Goal: Task Accomplishment & Management: Use online tool/utility

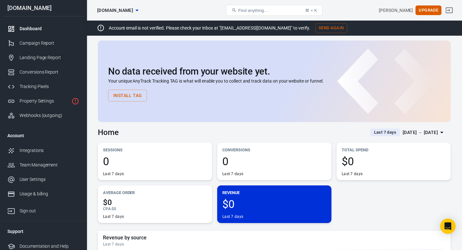
click at [127, 96] on button "Install Tag" at bounding box center [127, 96] width 39 height 12
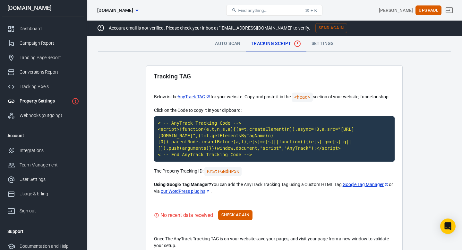
click at [233, 47] on link "Auto Scan" at bounding box center [228, 43] width 36 height 15
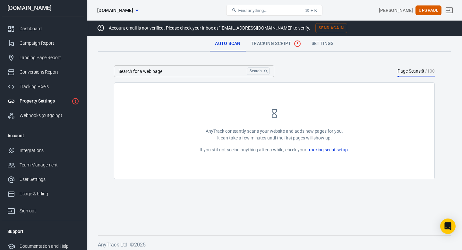
click at [187, 74] on input "Search for a web page" at bounding box center [179, 71] width 130 height 12
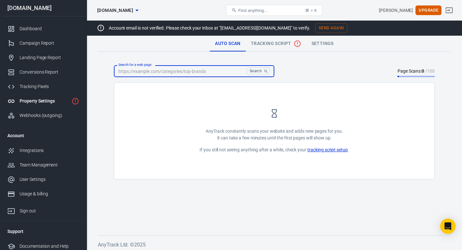
paste input "[URL][DOMAIN_NAME]"
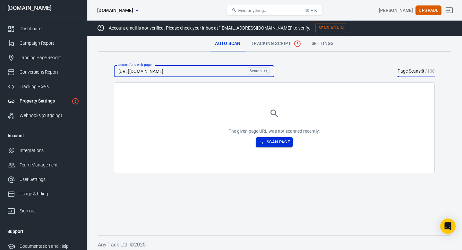
type input "[URL][DOMAIN_NAME]"
click at [270, 143] on button "Scan Page" at bounding box center [274, 142] width 37 height 10
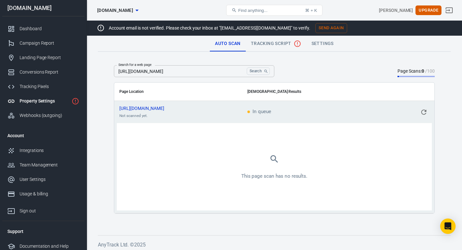
click at [178, 110] on td "[URL][DOMAIN_NAME] Not scanned yet." at bounding box center [178, 112] width 128 height 22
click at [172, 109] on span "[URL][DOMAIN_NAME]" at bounding box center [147, 108] width 56 height 4
click at [279, 42] on span "Tracking Script" at bounding box center [276, 44] width 50 height 8
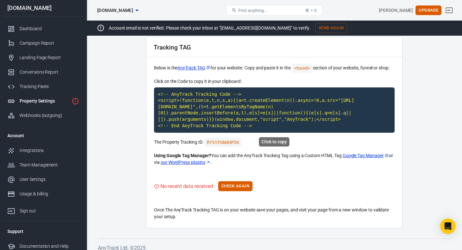
scroll to position [35, 0]
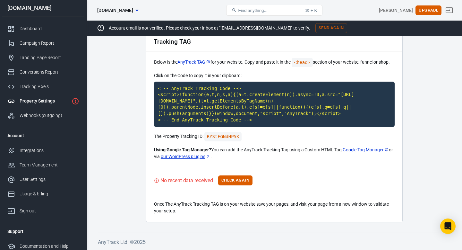
click at [368, 149] on link "Google Tag Manager" at bounding box center [366, 149] width 46 height 7
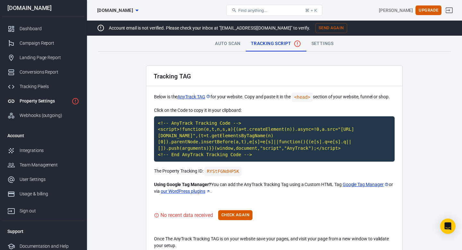
click at [133, 11] on span "[DOMAIN_NAME]" at bounding box center [115, 10] width 36 height 8
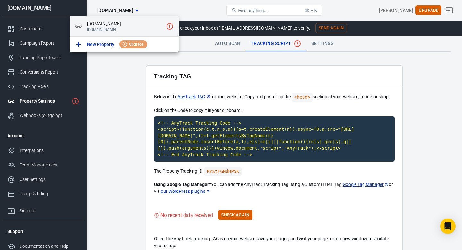
click at [111, 23] on span "[DOMAIN_NAME]" at bounding box center [125, 24] width 76 height 7
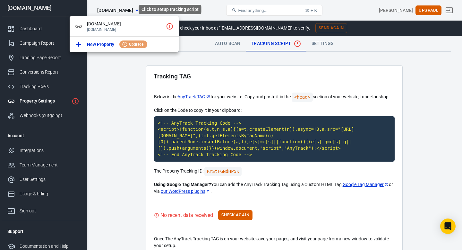
click at [168, 28] on icon "Click to setup tracking script" at bounding box center [170, 26] width 8 height 8
click at [168, 26] on icon "Click to setup tracking script" at bounding box center [170, 26] width 8 height 8
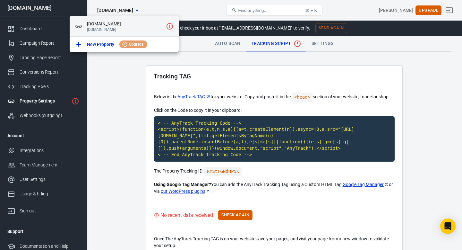
click at [114, 26] on span "[DOMAIN_NAME]" at bounding box center [125, 24] width 76 height 7
click at [94, 66] on div at bounding box center [231, 125] width 462 height 250
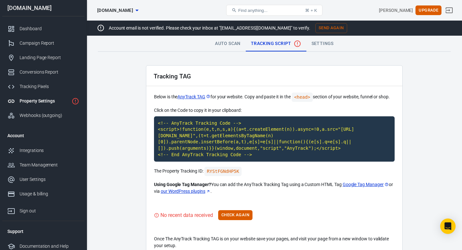
click at [40, 8] on div "[DOMAIN_NAME]" at bounding box center [43, 8] width 82 height 6
click at [37, 26] on div "Dashboard" at bounding box center [50, 28] width 60 height 7
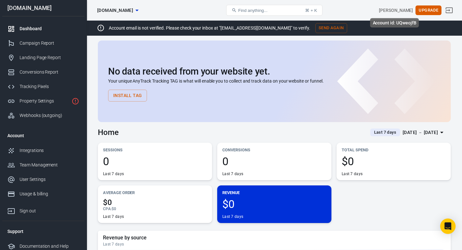
click at [400, 13] on div "[PERSON_NAME]" at bounding box center [396, 10] width 34 height 7
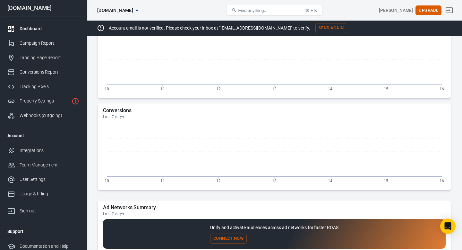
scroll to position [511, 0]
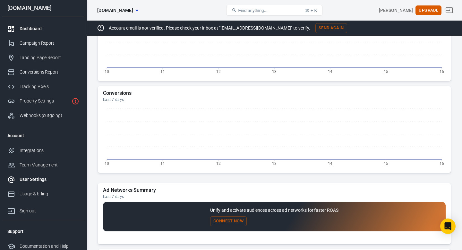
click at [41, 181] on div "User Settings" at bounding box center [50, 179] width 60 height 7
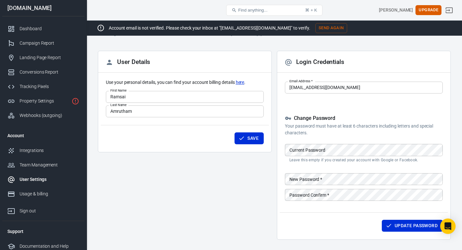
scroll to position [48, 0]
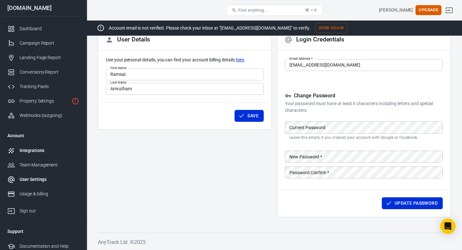
click at [31, 150] on div "Integrations" at bounding box center [50, 150] width 60 height 7
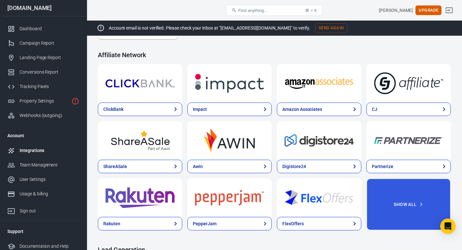
scroll to position [200, 0]
click at [44, 117] on div "Webhooks (outgoing)" at bounding box center [50, 115] width 60 height 7
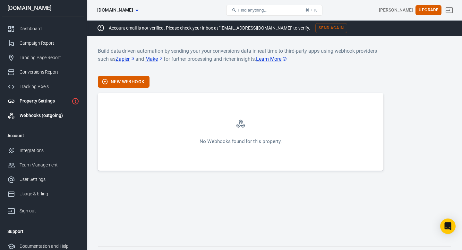
click at [30, 100] on div "Property Settings" at bounding box center [44, 101] width 49 height 7
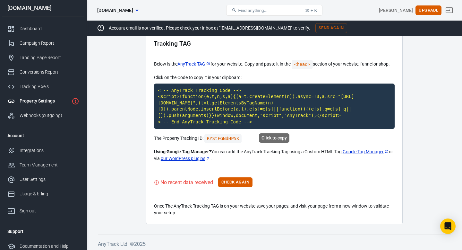
scroll to position [35, 0]
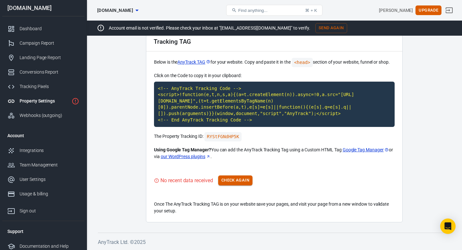
click at [236, 181] on button "Check Again" at bounding box center [235, 180] width 34 height 10
click at [35, 88] on div "Tracking Pixels" at bounding box center [50, 86] width 60 height 7
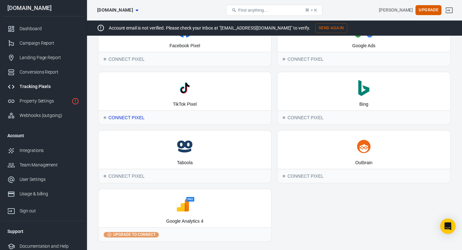
scroll to position [66, 0]
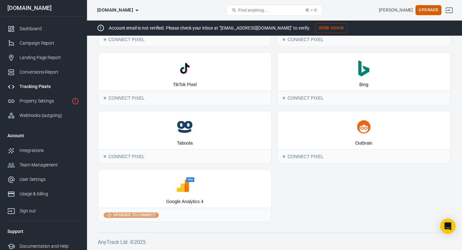
click at [197, 195] on div "Google Analytics 4" at bounding box center [184, 188] width 173 height 38
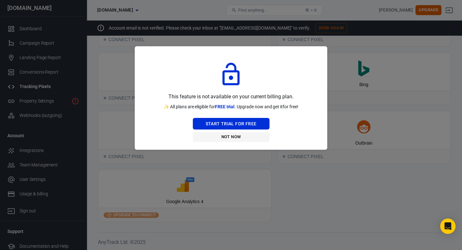
click at [230, 139] on button "Not Now" at bounding box center [231, 137] width 77 height 10
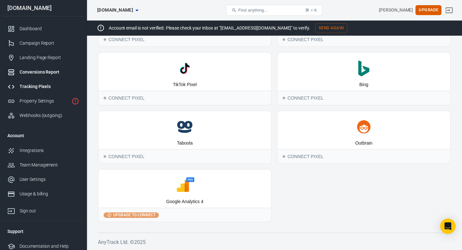
click at [42, 74] on div "Conversions Report" at bounding box center [50, 72] width 60 height 7
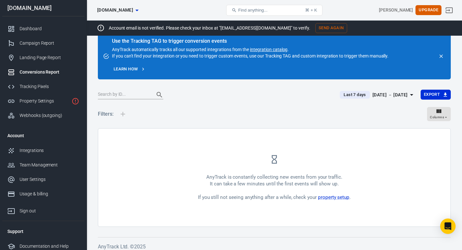
scroll to position [18, 0]
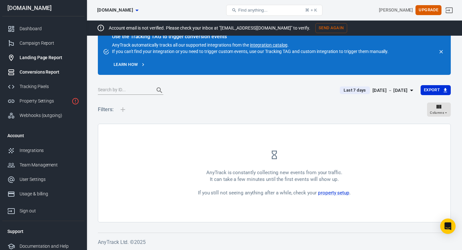
click at [48, 60] on div "Landing Page Report" at bounding box center [50, 57] width 60 height 7
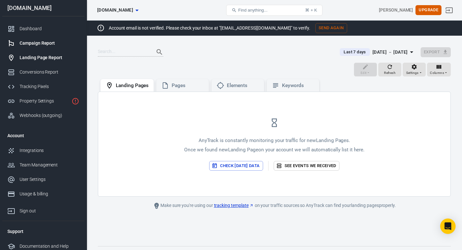
click at [47, 43] on div "Campaign Report" at bounding box center [50, 43] width 60 height 7
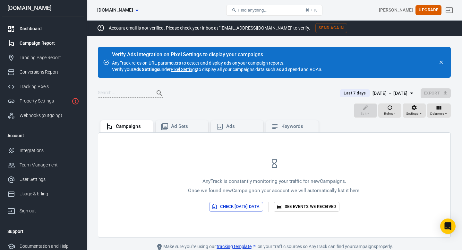
click at [44, 30] on div "Dashboard" at bounding box center [50, 28] width 60 height 7
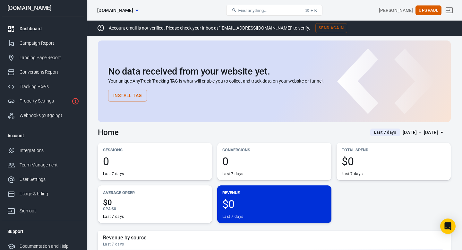
click at [120, 93] on button "Install Tag" at bounding box center [127, 96] width 39 height 12
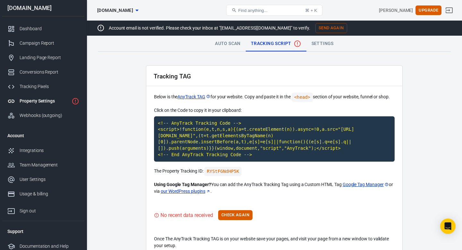
click at [195, 97] on link "AnyTrack TAG" at bounding box center [193, 96] width 33 height 7
click at [318, 31] on button "Send Again" at bounding box center [331, 28] width 32 height 10
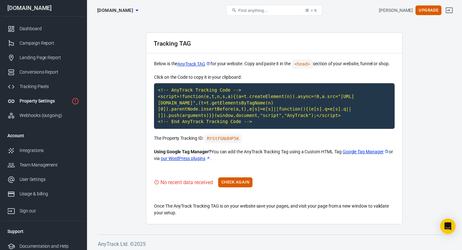
scroll to position [15, 0]
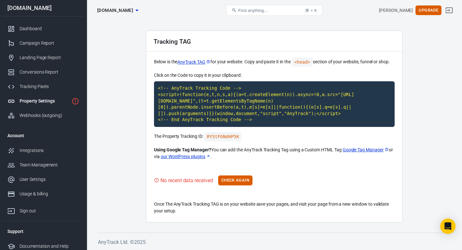
click at [367, 151] on link "Google Tag Manager" at bounding box center [366, 149] width 46 height 7
click at [232, 135] on code "RYStFGNdHP5K" at bounding box center [223, 136] width 38 height 9
click at [37, 33] on link "Dashboard" at bounding box center [43, 28] width 82 height 14
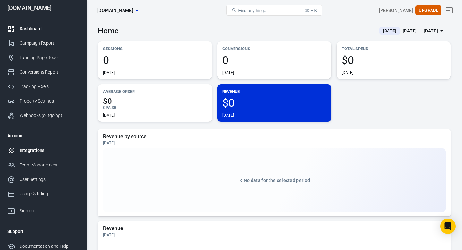
click at [36, 147] on link "Integrations" at bounding box center [43, 150] width 82 height 14
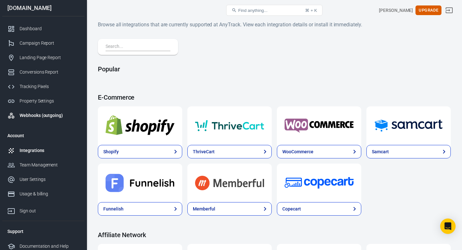
click at [38, 110] on link "Webhooks (outgoing)" at bounding box center [43, 115] width 82 height 14
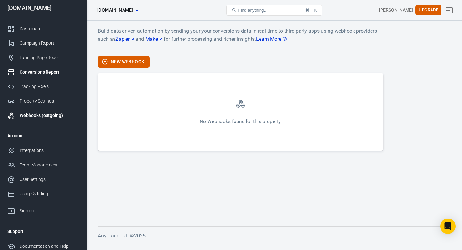
click at [35, 73] on div "Conversions Report" at bounding box center [50, 72] width 60 height 7
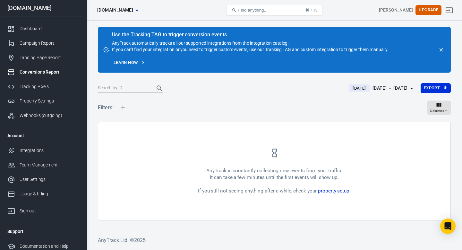
click at [441, 52] on icon "close" at bounding box center [441, 50] width 6 height 6
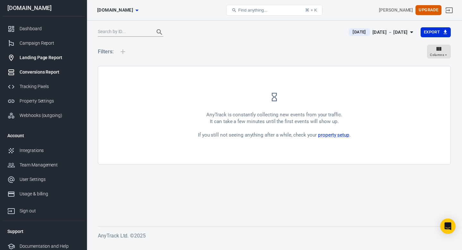
click at [43, 58] on div "Landing Page Report" at bounding box center [50, 57] width 60 height 7
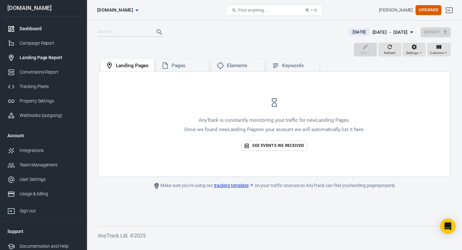
click at [37, 32] on link "Dashboard" at bounding box center [43, 28] width 82 height 14
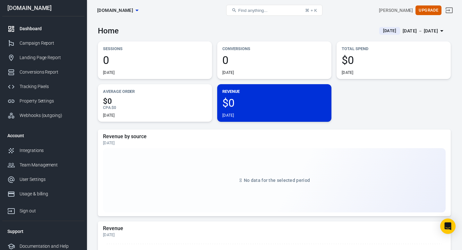
click at [256, 8] on span "Find anything..." at bounding box center [252, 10] width 29 height 5
click at [261, 12] on span "Find anything..." at bounding box center [252, 10] width 29 height 5
click at [45, 98] on div "Property Settings" at bounding box center [50, 101] width 60 height 7
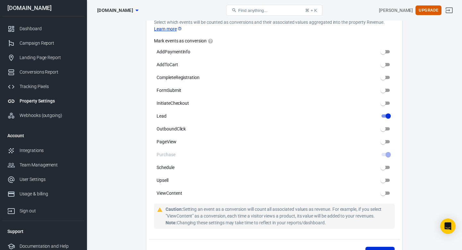
scroll to position [321, 0]
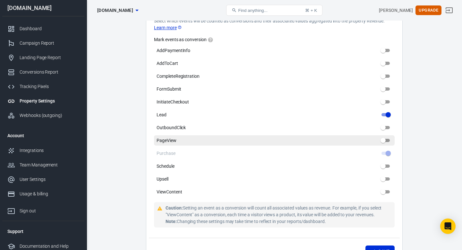
click at [388, 136] on input "PageView" at bounding box center [383, 140] width 23 height 8
click at [386, 137] on input "PageView" at bounding box center [383, 140] width 23 height 8
click at [387, 136] on input "PageView" at bounding box center [383, 140] width 23 height 8
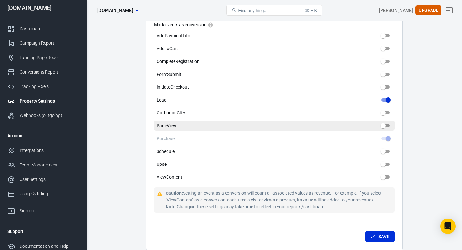
scroll to position [335, 0]
click at [386, 122] on input "PageView" at bounding box center [383, 126] width 23 height 8
checkbox input "false"
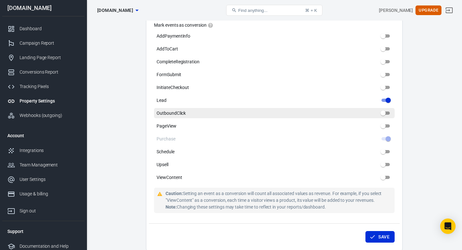
click at [387, 112] on label "OutboundClick" at bounding box center [274, 113] width 241 height 10
click at [387, 112] on input "OutboundClick" at bounding box center [383, 113] width 23 height 8
checkbox input "false"
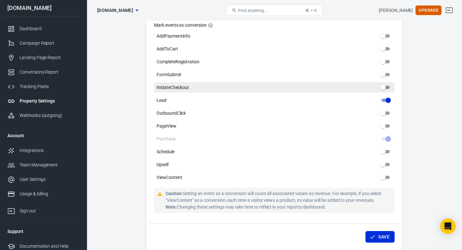
click at [385, 86] on input "InitiateCheckout" at bounding box center [383, 87] width 23 height 8
checkbox input "false"
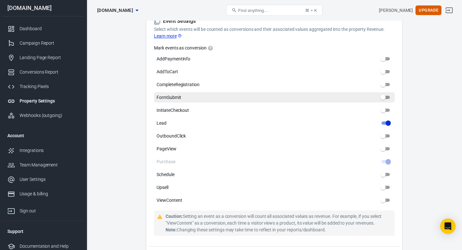
scroll to position [312, 0]
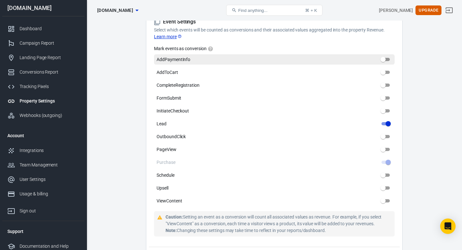
click at [388, 56] on input "AddPaymentInfo" at bounding box center [383, 60] width 23 height 8
checkbox input "false"
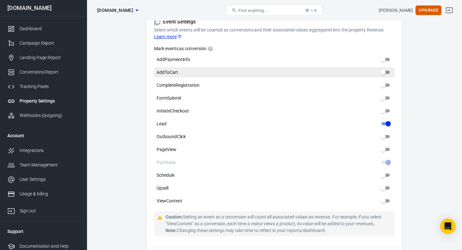
click at [386, 68] on input "AddToCart" at bounding box center [383, 72] width 23 height 8
checkbox input "false"
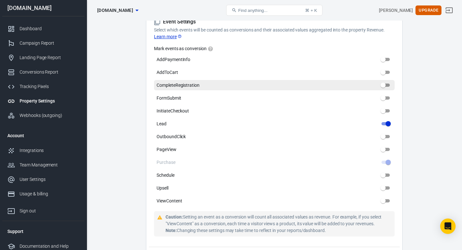
click at [386, 81] on input "CompleteRegistration" at bounding box center [383, 85] width 23 height 8
checkbox input "false"
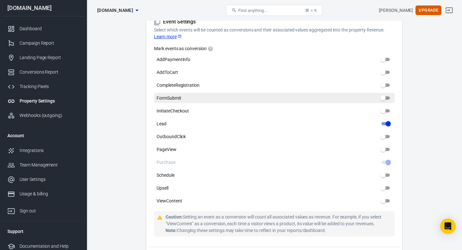
click at [386, 94] on input "FormSubmit" at bounding box center [383, 98] width 23 height 8
checkbox input "false"
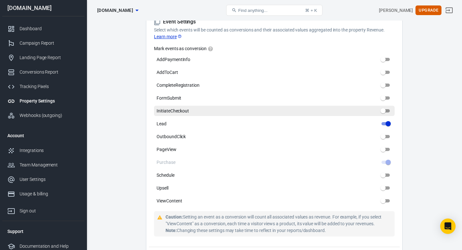
click at [386, 107] on input "InitiateCheckout" at bounding box center [383, 111] width 23 height 8
checkbox input "false"
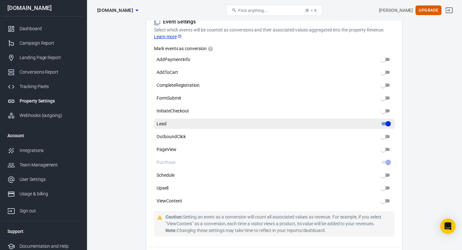
click at [385, 120] on input "Lead" at bounding box center [388, 124] width 23 height 8
click at [387, 120] on input "Lead" at bounding box center [388, 124] width 23 height 8
checkbox input "true"
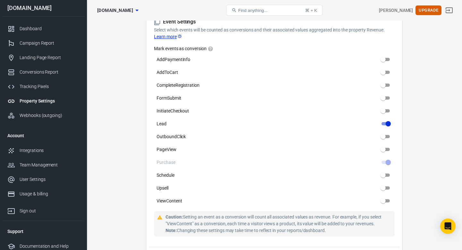
click at [430, 124] on main "Auto Scan Tracking Script Settings Property Settings Name dealsmocktail.com Nam…" at bounding box center [274, 120] width 353 height 833
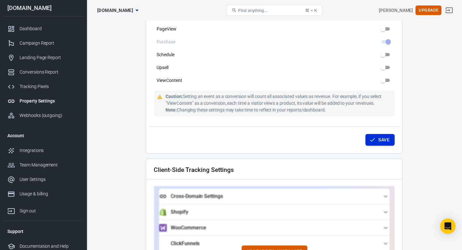
scroll to position [437, 0]
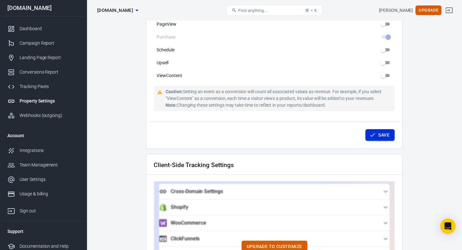
click at [389, 132] on button "Save" at bounding box center [379, 135] width 29 height 12
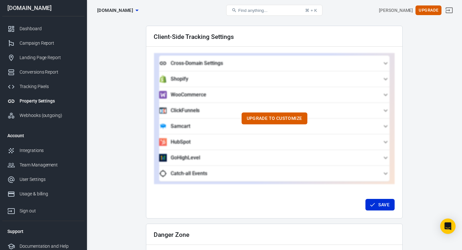
scroll to position [565, 0]
click at [282, 115] on button "Upgrade to customize" at bounding box center [275, 118] width 66 height 12
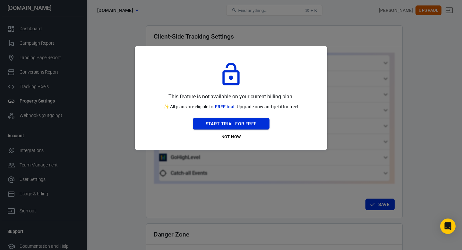
click at [223, 122] on button "Start Trial For Free" at bounding box center [231, 124] width 77 height 12
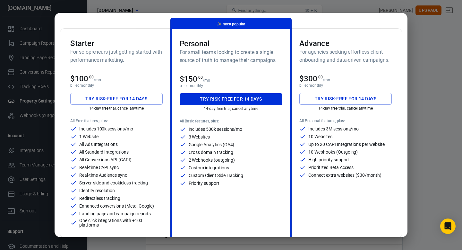
scroll to position [0, 0]
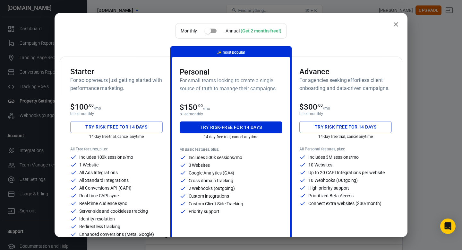
click at [400, 23] on button "close" at bounding box center [395, 24] width 13 height 13
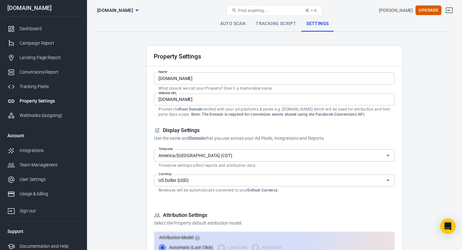
click at [278, 24] on link "Tracking Script" at bounding box center [276, 23] width 51 height 15
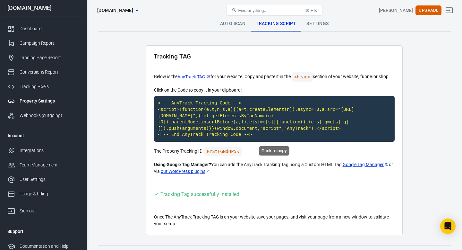
click at [246, 123] on code "<!-- AnyTrack Tracking Code --> <script>!function(e,t,n,s,a){(a=t.createElement…" at bounding box center [274, 119] width 241 height 46
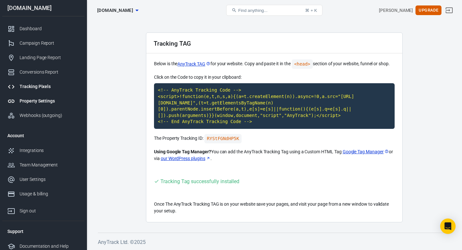
click at [31, 80] on link "Tracking Pixels" at bounding box center [43, 86] width 82 height 14
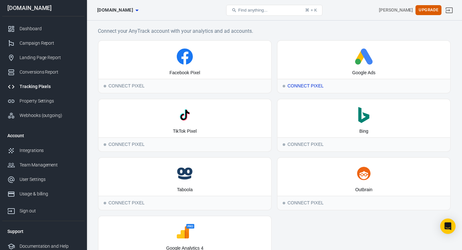
click at [351, 69] on div "Google Ads" at bounding box center [364, 60] width 173 height 38
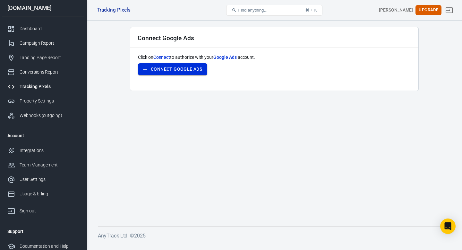
click at [179, 70] on button "Connect Google Ads" at bounding box center [172, 69] width 69 height 12
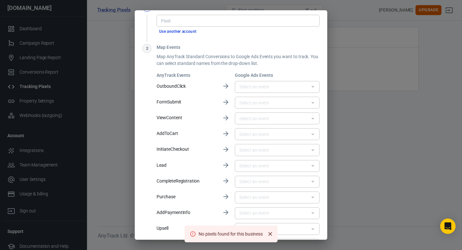
scroll to position [31, 0]
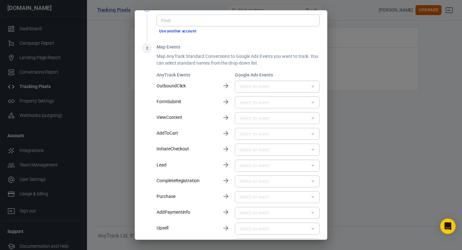
click at [273, 91] on div "​" at bounding box center [277, 87] width 85 height 12
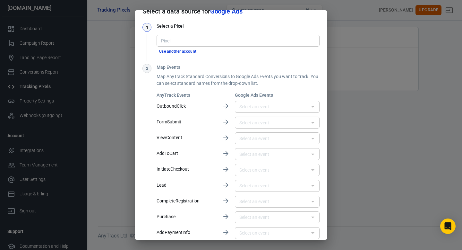
scroll to position [0, 0]
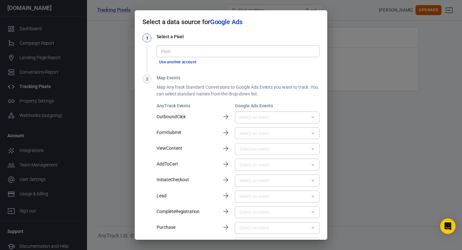
click at [185, 64] on button "Use another account" at bounding box center [178, 62] width 43 height 7
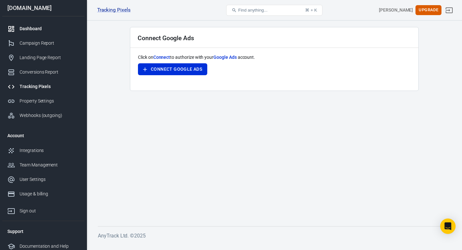
click at [29, 32] on link "Dashboard" at bounding box center [43, 28] width 82 height 14
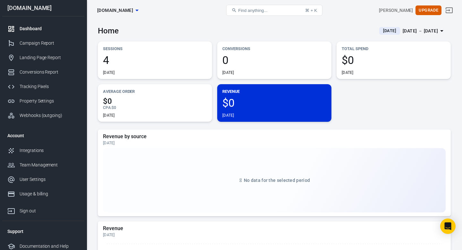
click at [113, 56] on span "4" at bounding box center [155, 60] width 104 height 11
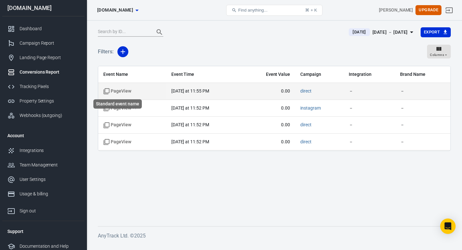
click at [124, 92] on span "PageView" at bounding box center [117, 91] width 28 height 6
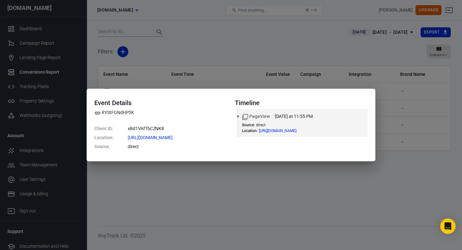
click at [248, 50] on div "Event Details RYStFGNdHP5K Client ID : xBd1VAfTbCZNK8 Location : https://dealsm…" at bounding box center [231, 125] width 462 height 250
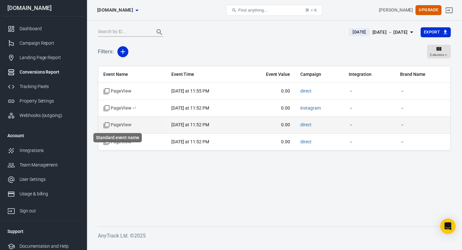
click at [127, 124] on span "PageView" at bounding box center [117, 125] width 28 height 6
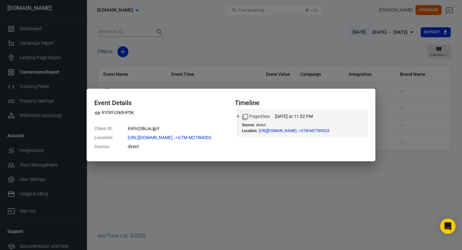
click at [171, 183] on div "Event Details RYStFGNdHP5K Client ID : R6fnQ9kiJeJjpY Location : https://gtm-ms…" at bounding box center [231, 125] width 462 height 250
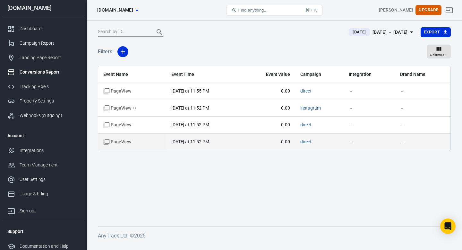
click at [124, 146] on td "PageView" at bounding box center [132, 141] width 68 height 17
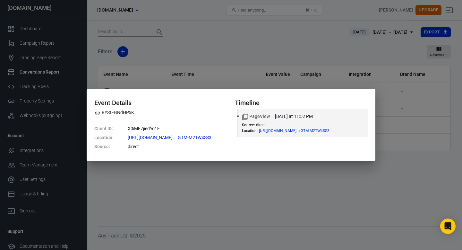
click at [159, 175] on div "Event Details RYStFGNdHP5K Client ID : X0iME7jiedYo1E Location : https://gtm-ms…" at bounding box center [231, 125] width 462 height 250
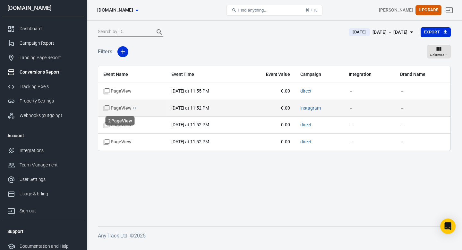
click at [126, 110] on span "PageView + 1" at bounding box center [119, 108] width 33 height 6
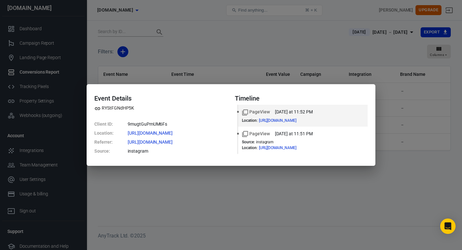
click at [152, 124] on dd "9mugtGuPmUM6Fs" at bounding box center [177, 123] width 99 height 9
click at [229, 193] on div "Event Details RYStFGNdHP5K Client ID : 9mugtGuPmUM6Fs Location : https://dealsm…" at bounding box center [231, 125] width 462 height 250
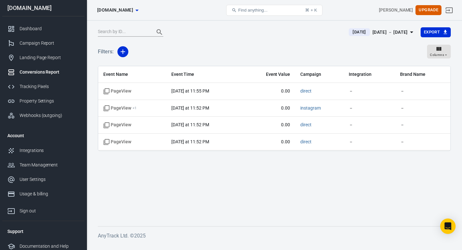
click at [288, 159] on main "Today Sep 17 － Sep 17, 2025 Export Filters: Columns Event Name Event Time Event…" at bounding box center [274, 121] width 353 height 189
click at [187, 48] on div "Filters: Columns" at bounding box center [274, 54] width 353 height 23
click at [216, 158] on main "Today Sep 17 － Sep 17, 2025 Export Filters: Columns Event Name Event Time Event…" at bounding box center [274, 121] width 353 height 189
click at [289, 39] on div "Today Sep 17 － Sep 17, 2025 Export" at bounding box center [274, 35] width 353 height 16
click at [45, 70] on div "Conversions Report" at bounding box center [50, 72] width 60 height 7
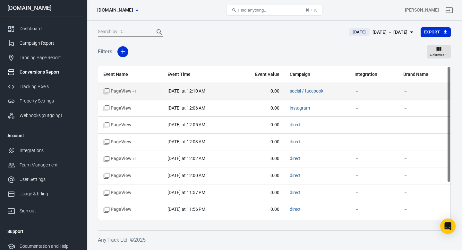
click at [137, 92] on span "PageView + 1" at bounding box center [130, 91] width 54 height 6
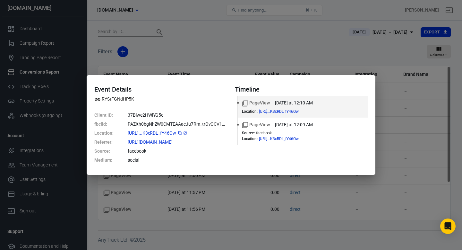
click at [182, 133] on icon "copy" at bounding box center [180, 133] width 4 height 4
click at [165, 133] on span "https://www.dealsmocktail....K3cRDL_fY46Ow" at bounding box center [158, 133] width 60 height 4
click at [187, 132] on icon at bounding box center [185, 133] width 4 height 4
click at [261, 39] on div "Event Details RYStFGNdHP5K Client ID : 37Blwe2HWlYG5c fbclid : PAZXh0bgNhZW0CMT…" at bounding box center [231, 125] width 462 height 250
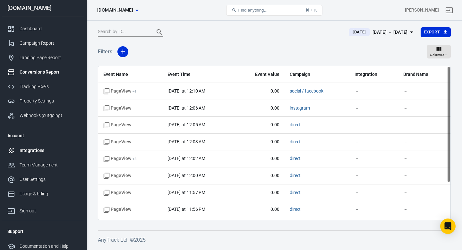
scroll to position [4, 0]
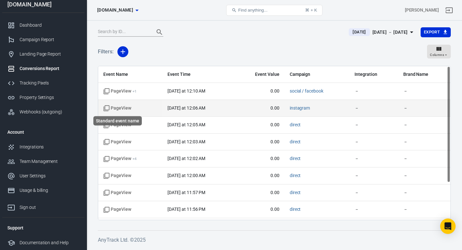
click at [120, 108] on span "PageView" at bounding box center [117, 108] width 28 height 6
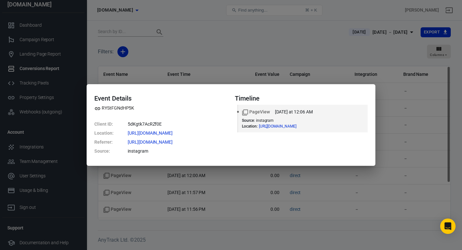
click at [226, 49] on div "Event Details RYStFGNdHP5K Client ID : 5dKgtk7AcRZf0E Location : https://dealsm…" at bounding box center [231, 125] width 462 height 250
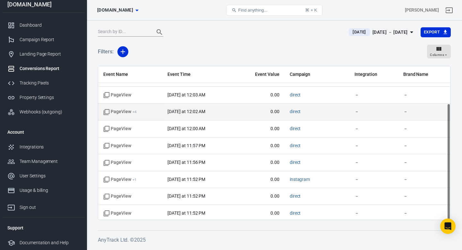
scroll to position [49, 0]
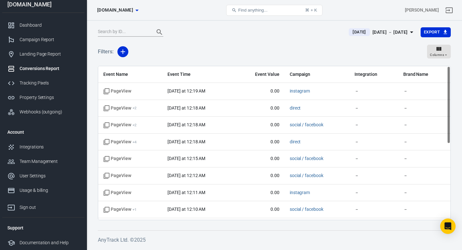
scroll to position [1, 0]
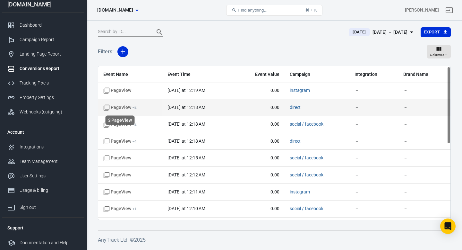
click at [116, 107] on span "PageView + 2" at bounding box center [119, 107] width 33 height 6
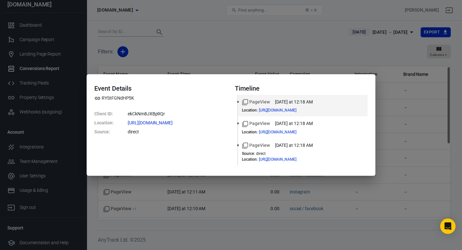
click at [303, 58] on div "Event Details RYStFGNdHP5K Client ID : ekCkNm8JXBp9Qr Location : https://dealsm…" at bounding box center [231, 125] width 462 height 250
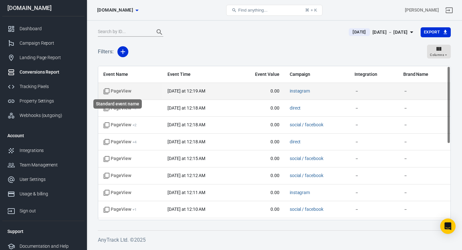
click at [125, 90] on span "PageView" at bounding box center [117, 91] width 28 height 6
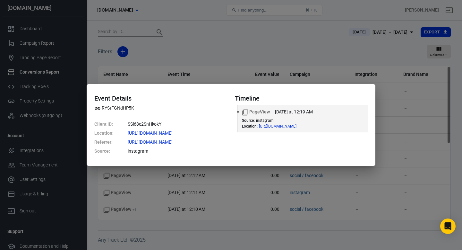
click at [303, 44] on div "Event Details RYStFGNdHP5K Client ID : SSl68e2SnHkokY Location : https://dealsm…" at bounding box center [231, 125] width 462 height 250
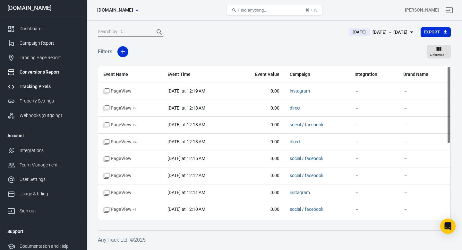
click at [45, 89] on div "Tracking Pixels" at bounding box center [50, 86] width 60 height 7
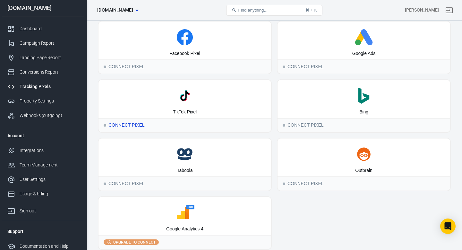
scroll to position [47, 0]
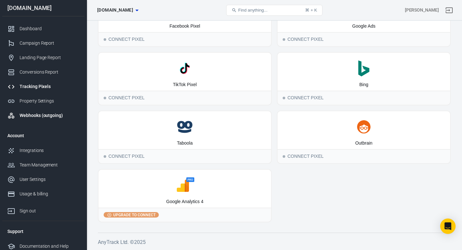
click at [43, 115] on div "Webhooks (outgoing)" at bounding box center [50, 115] width 60 height 7
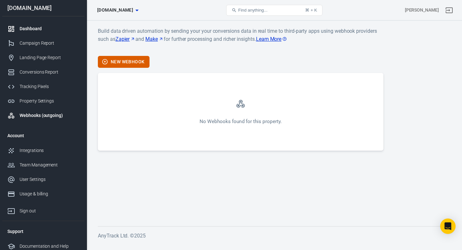
click at [33, 29] on div "Dashboard" at bounding box center [50, 28] width 60 height 7
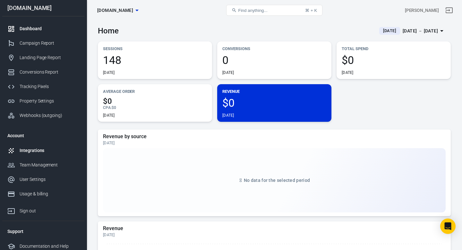
click at [37, 149] on div "Integrations" at bounding box center [50, 150] width 60 height 7
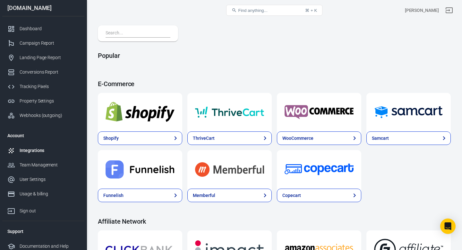
scroll to position [15, 0]
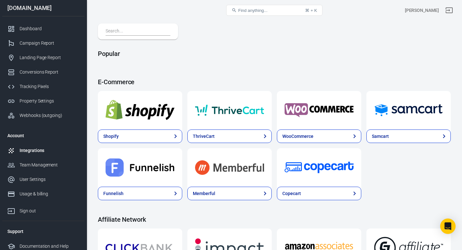
click at [131, 29] on input "text" at bounding box center [137, 31] width 62 height 8
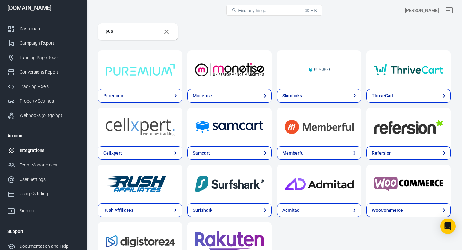
scroll to position [0, 0]
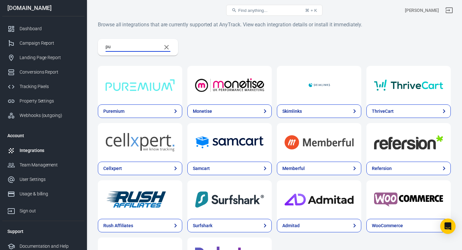
type input "p"
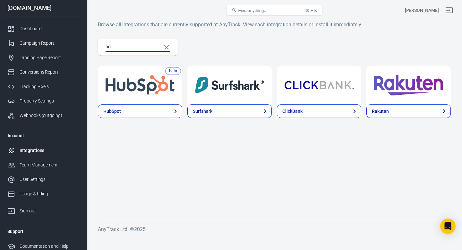
type input "h"
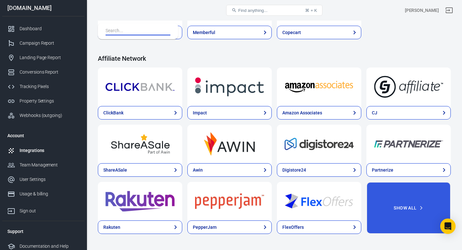
scroll to position [181, 0]
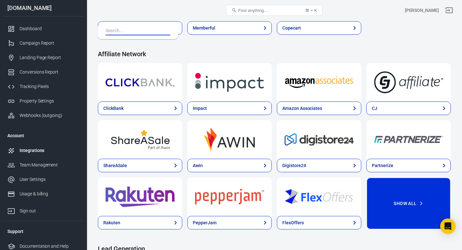
click at [401, 202] on button "Show All" at bounding box center [408, 203] width 84 height 52
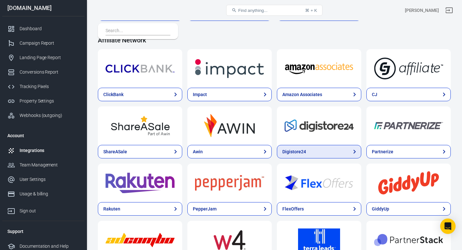
scroll to position [190, 0]
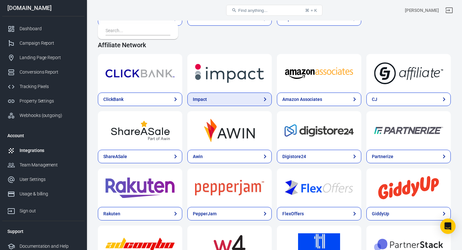
click at [231, 100] on link "Impact" at bounding box center [229, 98] width 84 height 13
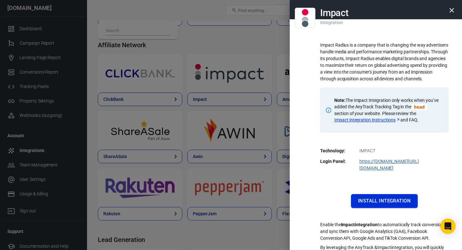
click at [378, 194] on button "Install Integration" at bounding box center [384, 200] width 67 height 13
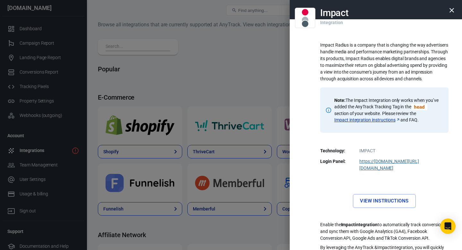
scroll to position [190, 0]
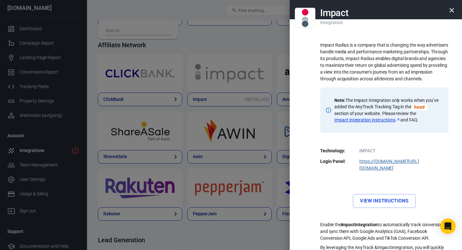
click at [454, 12] on icon "button" at bounding box center [452, 10] width 8 height 8
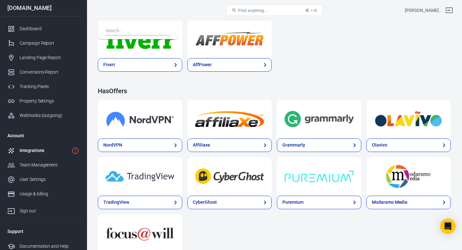
scroll to position [813, 0]
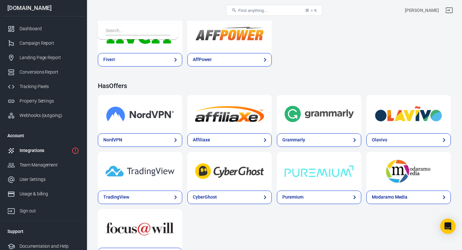
click at [278, 10] on button "Find anything... ⌘ + K" at bounding box center [274, 10] width 96 height 11
click at [265, 12] on span "Find anything..." at bounding box center [252, 10] width 29 height 5
click at [325, 43] on div "Fiverr AffPower" at bounding box center [274, 40] width 353 height 52
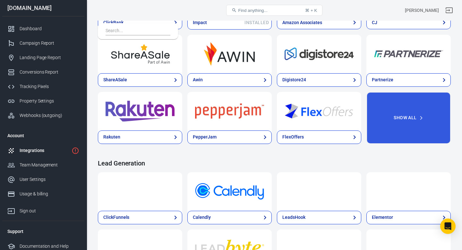
scroll to position [256, 0]
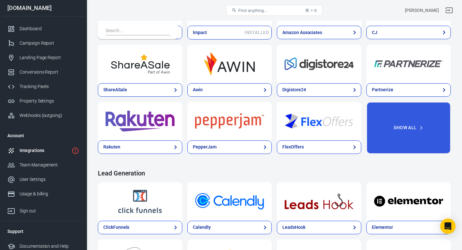
click at [260, 10] on span "Find anything..." at bounding box center [252, 10] width 29 height 5
click at [243, 13] on span "Find anything..." at bounding box center [252, 10] width 29 height 5
click at [133, 34] on input "text" at bounding box center [137, 31] width 62 height 8
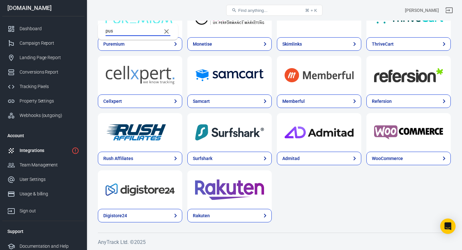
scroll to position [0, 0]
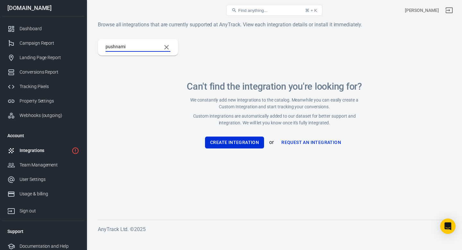
type input "pushnami"
click at [293, 145] on link "Request an Integration" at bounding box center [311, 142] width 65 height 12
click at [234, 139] on button "Create Integration" at bounding box center [234, 142] width 59 height 12
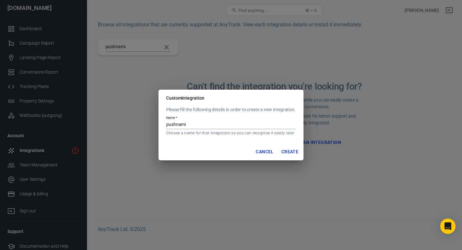
click at [201, 124] on input "pushnami" at bounding box center [231, 125] width 130 height 8
click at [292, 153] on button "Create" at bounding box center [290, 152] width 22 height 12
click at [288, 151] on button "Create" at bounding box center [290, 152] width 22 height 12
click at [203, 123] on input "pushnami" at bounding box center [231, 125] width 130 height 8
click at [291, 148] on button "Create" at bounding box center [290, 152] width 22 height 12
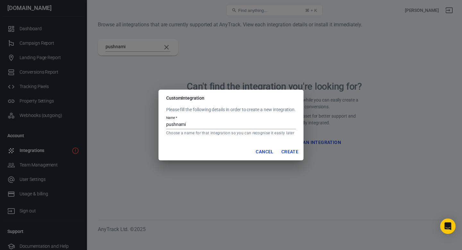
click at [195, 125] on input "pushnami" at bounding box center [231, 125] width 130 height 8
click at [198, 133] on p "Choose a name for that integration so you can recognise it easily later" at bounding box center [231, 132] width 130 height 5
click at [141, 142] on div "Custom Integration Please fill the following details in order to create a new i…" at bounding box center [231, 125] width 462 height 250
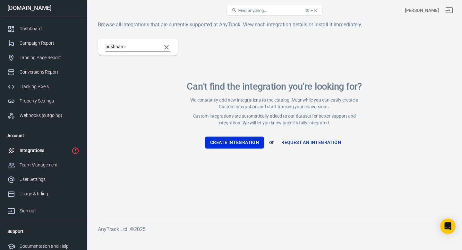
click at [232, 140] on button "Create Integration" at bounding box center [234, 142] width 59 height 12
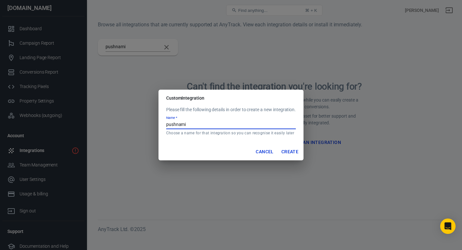
click at [201, 121] on input "pushnami" at bounding box center [231, 125] width 130 height 8
click at [285, 153] on button "Create" at bounding box center [290, 152] width 22 height 12
click at [189, 127] on input "pushnami" at bounding box center [231, 125] width 130 height 8
type input "p"
type input "Pushnami"
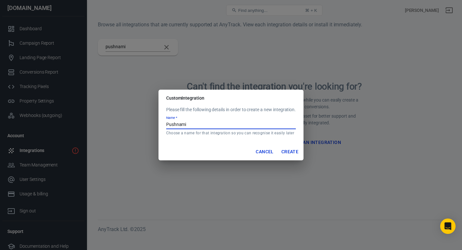
click at [292, 155] on button "Create" at bounding box center [290, 152] width 22 height 12
click at [264, 153] on button "Cancel" at bounding box center [264, 152] width 23 height 12
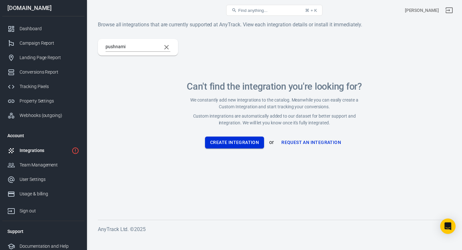
click at [253, 144] on button "Create Integration" at bounding box center [234, 142] width 59 height 12
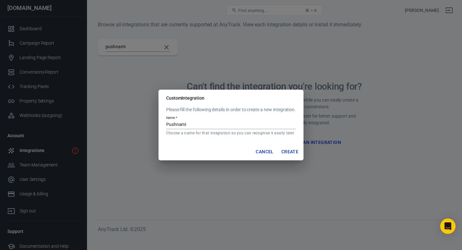
click at [265, 149] on button "Cancel" at bounding box center [264, 152] width 23 height 12
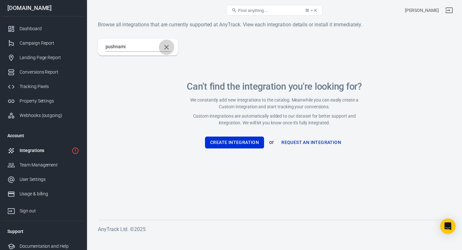
click at [167, 46] on icon "Clear Search" at bounding box center [167, 47] width 8 height 8
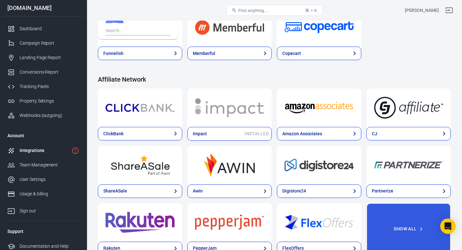
scroll to position [148, 0]
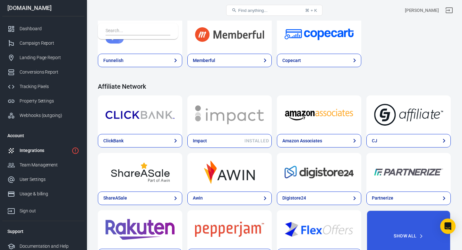
click at [227, 113] on img at bounding box center [229, 114] width 69 height 23
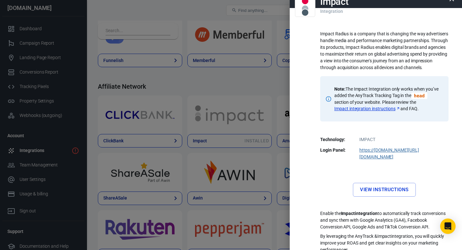
scroll to position [12, 0]
click at [240, 90] on div at bounding box center [231, 125] width 462 height 250
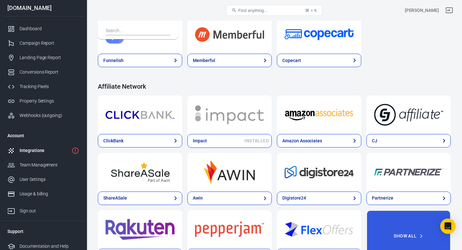
click at [135, 30] on input "text" at bounding box center [137, 31] width 62 height 8
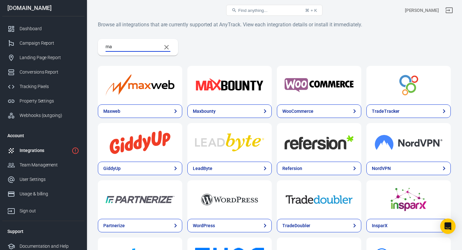
type input "m"
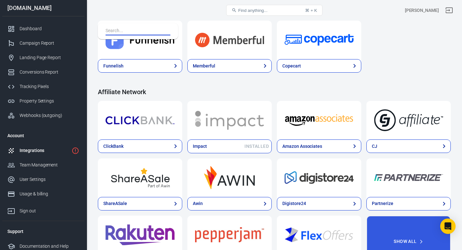
scroll to position [144, 0]
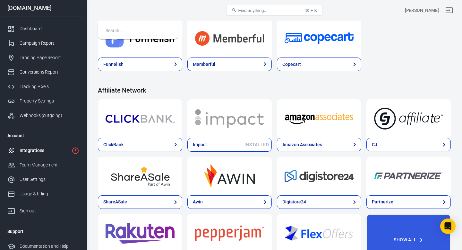
click at [318, 115] on img at bounding box center [319, 118] width 69 height 23
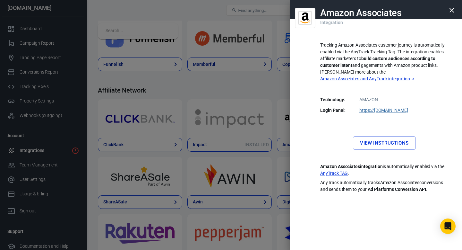
click at [456, 11] on button "button" at bounding box center [451, 10] width 15 height 15
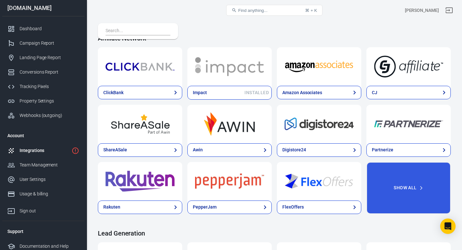
scroll to position [197, 0]
click at [233, 127] on img at bounding box center [229, 123] width 69 height 23
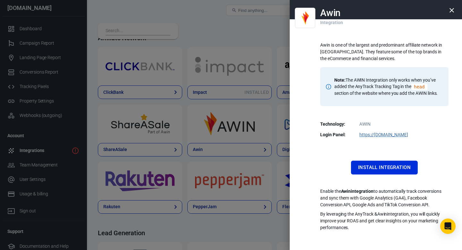
click at [448, 14] on button "button" at bounding box center [451, 10] width 15 height 15
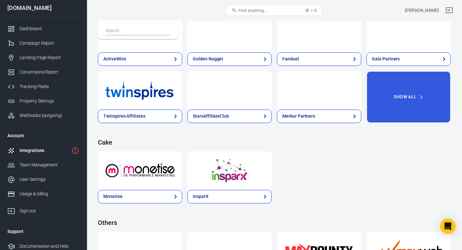
scroll to position [1147, 0]
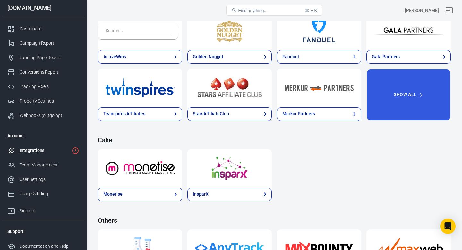
click at [138, 93] on img at bounding box center [140, 87] width 69 height 23
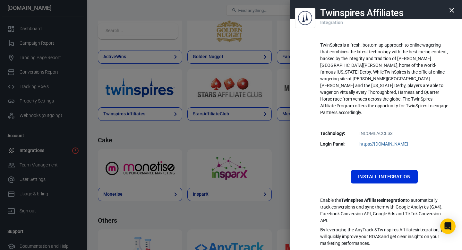
click at [450, 11] on icon "button" at bounding box center [452, 10] width 8 height 8
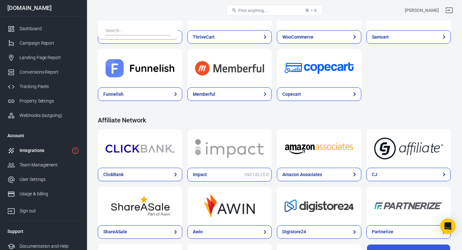
scroll to position [111, 0]
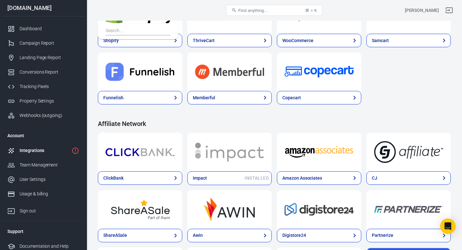
click at [392, 76] on div "Shopify ThriveCart WooCommerce Samcart Funnelish Memberful Copecart" at bounding box center [274, 49] width 353 height 109
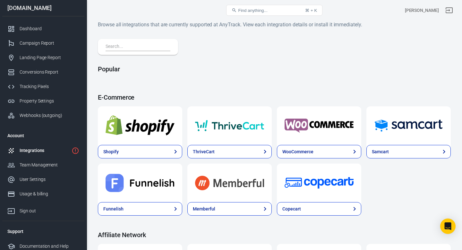
click at [146, 47] on input "text" at bounding box center [137, 47] width 62 height 8
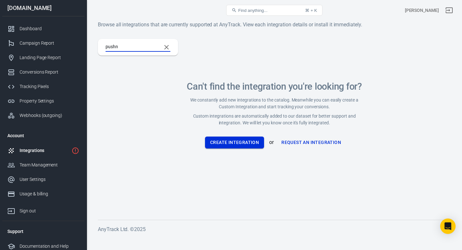
type input "pushn"
click at [240, 141] on button "Create Integration" at bounding box center [234, 142] width 59 height 12
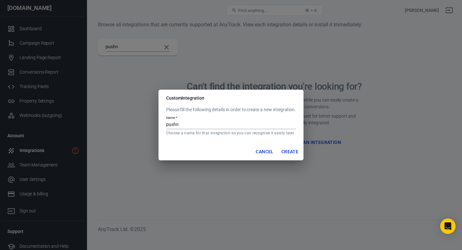
click at [190, 123] on input "pushn" at bounding box center [231, 125] width 130 height 8
type input "pushnami"
click at [289, 152] on button "Create" at bounding box center [290, 152] width 22 height 12
click at [321, 157] on div "Custom Integration Please fill the following details in order to create a new i…" at bounding box center [231, 125] width 462 height 250
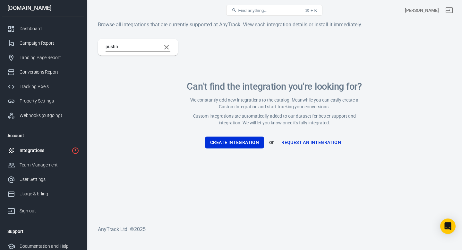
click at [301, 143] on link "Request an Integration" at bounding box center [311, 142] width 65 height 12
click at [45, 41] on div "Campaign Report" at bounding box center [50, 43] width 60 height 7
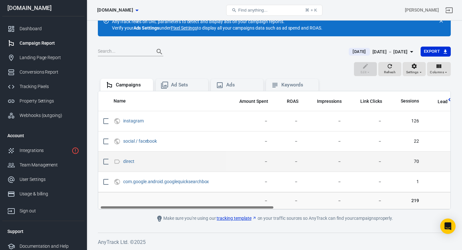
scroll to position [0, 4]
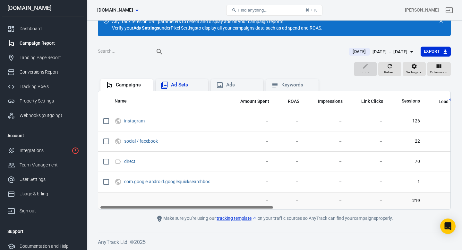
click at [184, 82] on div "Ad Sets" at bounding box center [187, 84] width 32 height 7
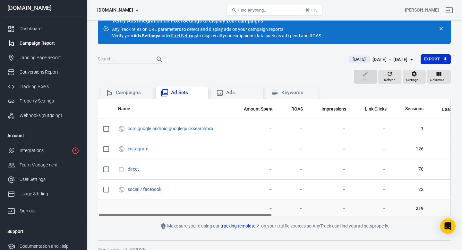
scroll to position [16, 0]
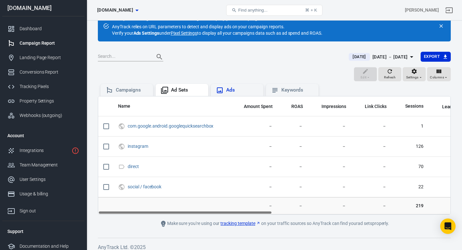
click at [221, 90] on icon at bounding box center [220, 90] width 8 height 8
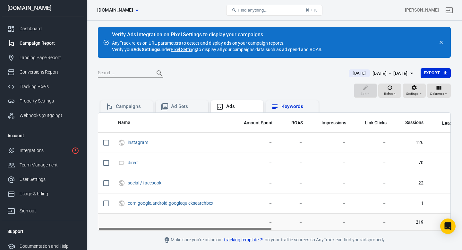
click at [299, 104] on div "Keywords" at bounding box center [297, 106] width 32 height 7
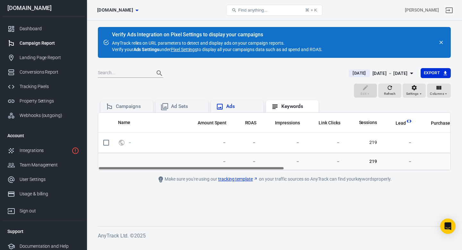
click at [225, 105] on div "Ads" at bounding box center [237, 107] width 42 height 8
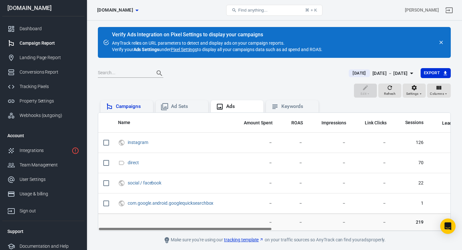
click at [129, 110] on div "Campaigns" at bounding box center [126, 106] width 53 height 12
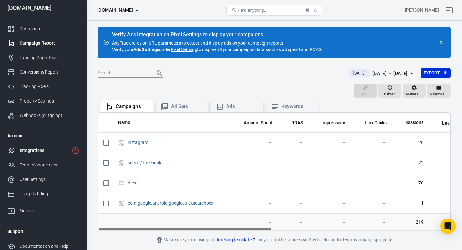
click at [35, 147] on div "Integrations" at bounding box center [44, 150] width 49 height 7
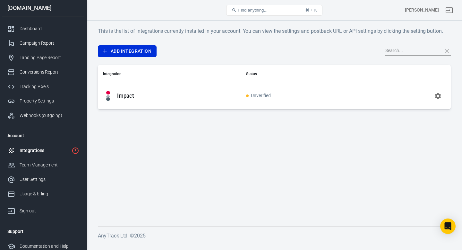
click at [133, 99] on p "Impact" at bounding box center [125, 95] width 17 height 7
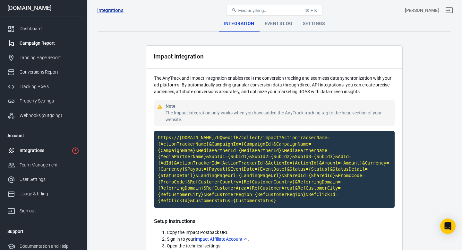
click at [43, 44] on div "Campaign Report" at bounding box center [50, 43] width 60 height 7
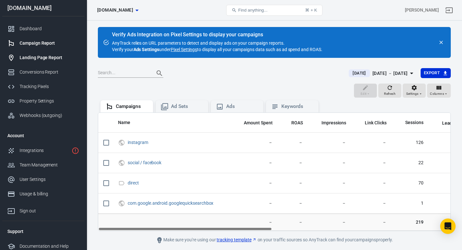
click at [40, 57] on div "Landing Page Report" at bounding box center [50, 57] width 60 height 7
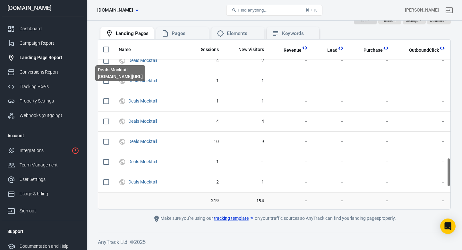
scroll to position [689, 0]
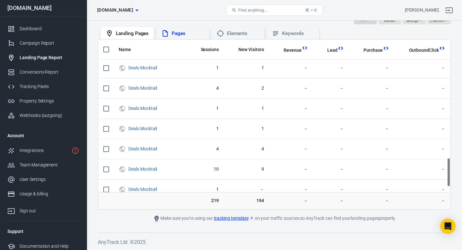
click at [181, 33] on div "Pages" at bounding box center [188, 33] width 32 height 7
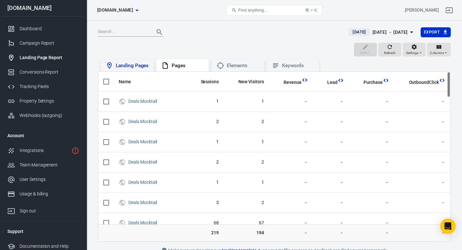
click at [128, 65] on div "Landing Pages" at bounding box center [132, 65] width 33 height 7
click at [242, 59] on div "Elements" at bounding box center [237, 65] width 53 height 12
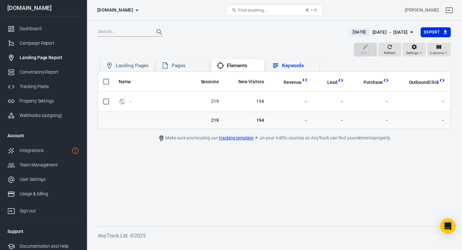
click at [294, 68] on div "Keywords" at bounding box center [298, 65] width 32 height 7
click at [129, 65] on div "Landing Pages" at bounding box center [132, 65] width 33 height 7
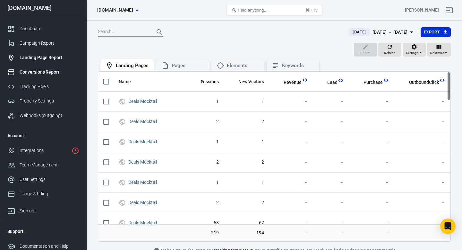
click at [55, 69] on div "Conversions Report" at bounding box center [50, 72] width 60 height 7
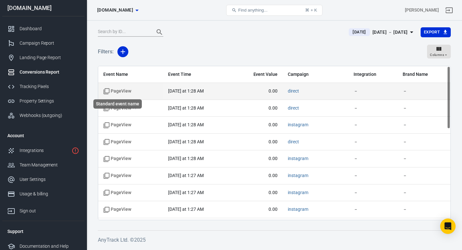
click at [121, 90] on span "PageView" at bounding box center [117, 91] width 28 height 6
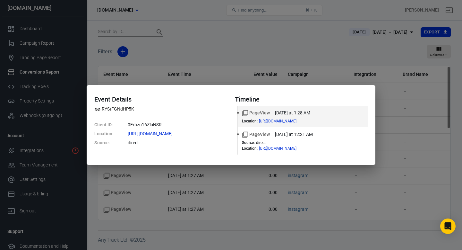
click at [210, 57] on div "Event Details RYStFGNdHP5K Client ID : 0Erhzu16ZfxNSR Location : https://dealsm…" at bounding box center [231, 125] width 462 height 250
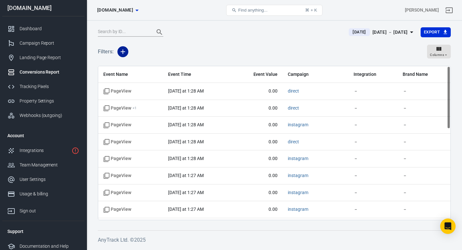
click at [123, 54] on icon "button" at bounding box center [123, 52] width 8 height 8
click at [143, 76] on li "Integration" at bounding box center [139, 77] width 44 height 12
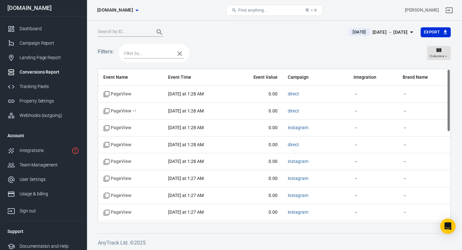
click at [181, 55] on icon "button" at bounding box center [180, 54] width 8 height 8
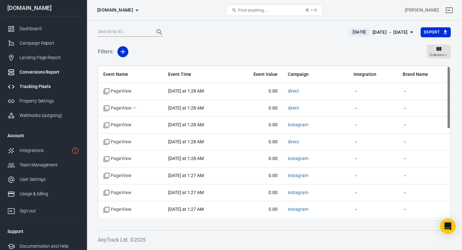
click at [49, 84] on div "Tracking Pixels" at bounding box center [50, 86] width 60 height 7
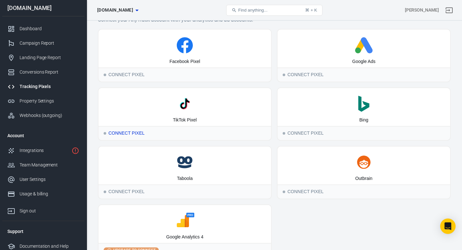
scroll to position [3, 0]
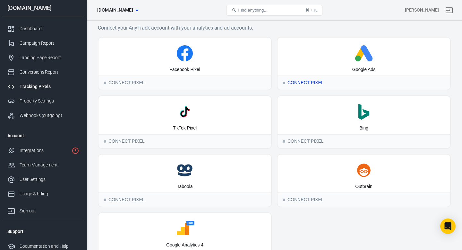
click at [353, 66] on div "Google Ads" at bounding box center [363, 69] width 23 height 6
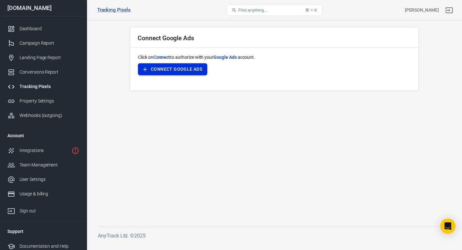
click at [185, 69] on button "Connect Google Ads" at bounding box center [172, 69] width 69 height 12
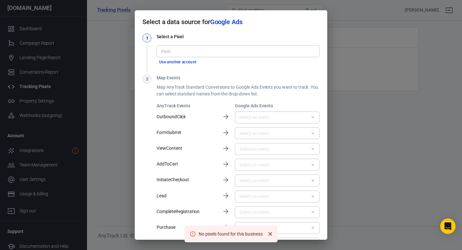
click at [125, 42] on div "Select a data source for Google Ads 1 Select a Pixel Pixel Pixel Use another ac…" at bounding box center [231, 125] width 462 height 250
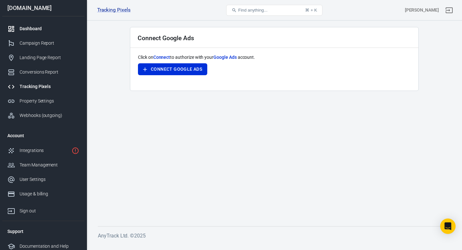
click at [35, 25] on link "Dashboard" at bounding box center [43, 28] width 82 height 14
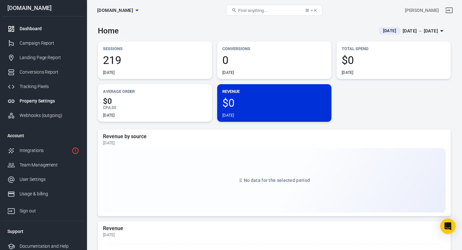
click at [36, 101] on div "Property Settings" at bounding box center [50, 101] width 60 height 7
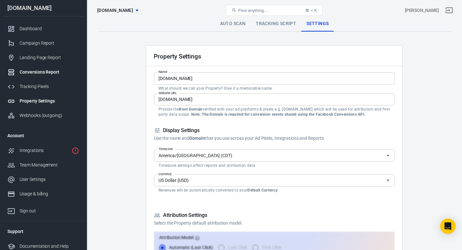
click at [35, 75] on div "Conversions Report" at bounding box center [50, 72] width 60 height 7
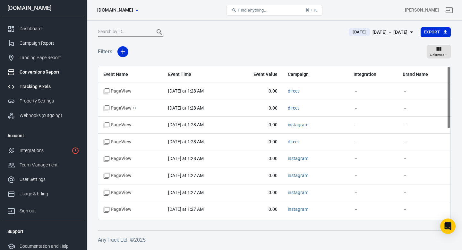
click at [34, 86] on div "Tracking Pixels" at bounding box center [50, 86] width 60 height 7
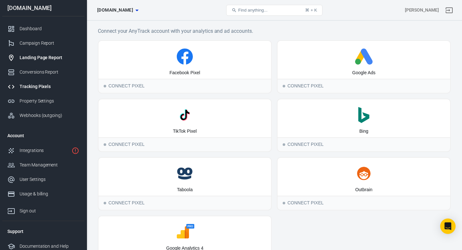
click at [35, 56] on div "Landing Page Report" at bounding box center [50, 57] width 60 height 7
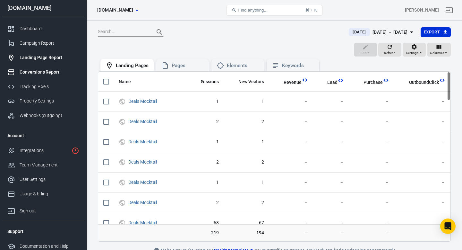
click at [35, 71] on div "Conversions Report" at bounding box center [50, 72] width 60 height 7
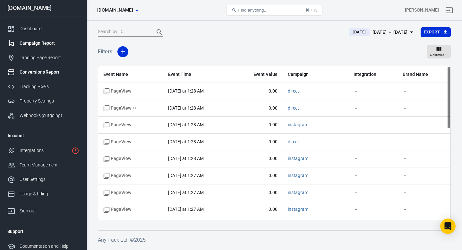
click at [35, 47] on link "Campaign Report" at bounding box center [43, 43] width 82 height 14
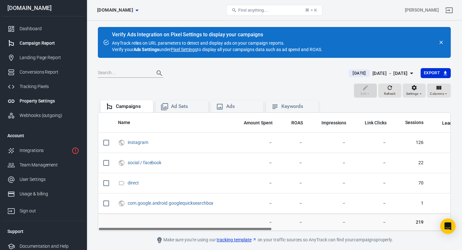
click at [37, 97] on link "Property Settings" at bounding box center [43, 101] width 82 height 14
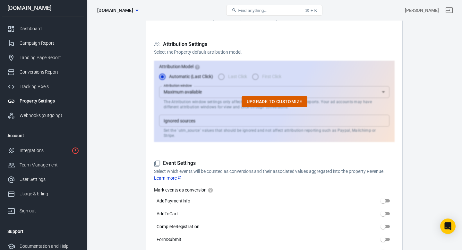
scroll to position [167, 0]
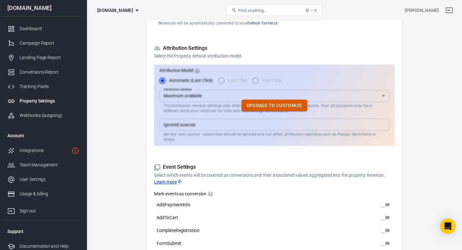
click at [266, 105] on button "Upgrade to customize" at bounding box center [275, 105] width 66 height 12
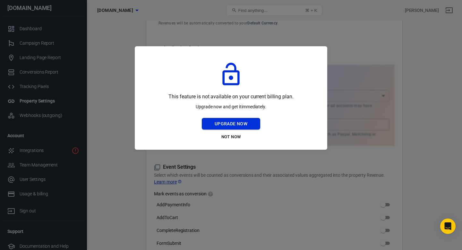
click at [239, 123] on button "Upgrade Now" at bounding box center [231, 124] width 58 height 12
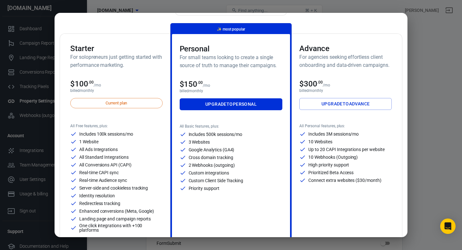
scroll to position [22, 0]
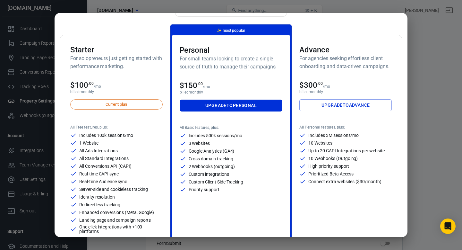
click at [434, 71] on div "Monthly Annual (Get 2 months free!) Starter For solopreneurs just getting start…" at bounding box center [231, 125] width 462 height 250
click at [426, 50] on div "Monthly Annual (Get 2 months free!) Starter For solopreneurs just getting start…" at bounding box center [231, 125] width 462 height 250
click at [457, 68] on div "Monthly Annual (Get 2 months free!) Starter For solopreneurs just getting start…" at bounding box center [231, 125] width 462 height 250
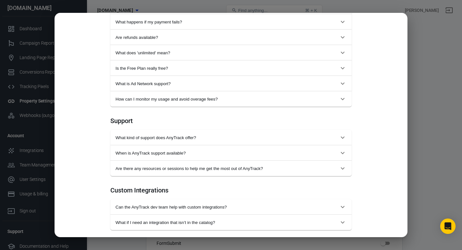
scroll to position [615, 0]
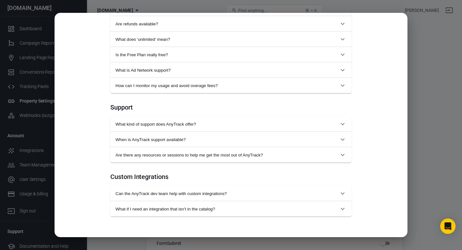
click at [29, 126] on div "Monthly Annual (Get 2 months free!) Starter For solopreneurs just getting start…" at bounding box center [231, 125] width 462 height 250
click at [124, 3] on div "Monthly Annual (Get 2 months free!) Starter For solopreneurs just getting start…" at bounding box center [231, 125] width 462 height 250
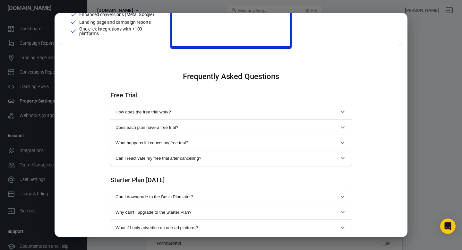
scroll to position [0, 0]
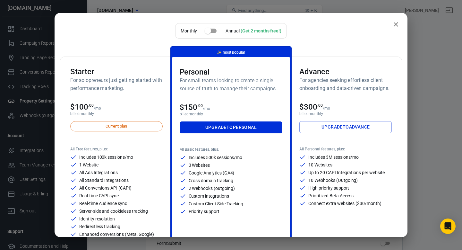
click at [394, 25] on icon "close" at bounding box center [396, 25] width 8 height 8
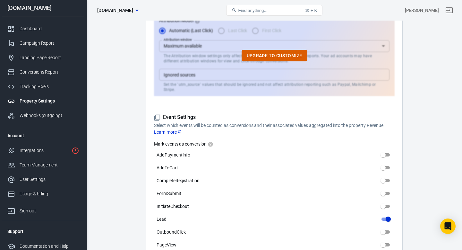
scroll to position [218, 0]
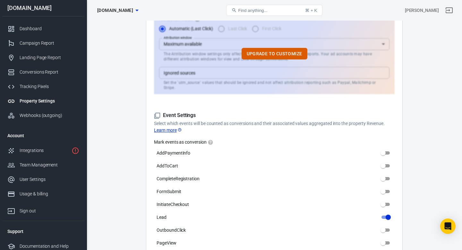
click at [46, 101] on div "Property Settings" at bounding box center [50, 101] width 60 height 7
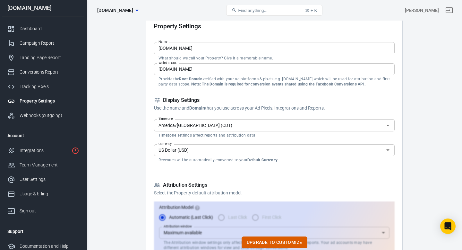
scroll to position [0, 0]
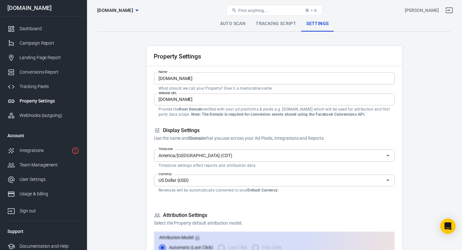
click at [238, 26] on link "Auto Scan" at bounding box center [233, 23] width 36 height 15
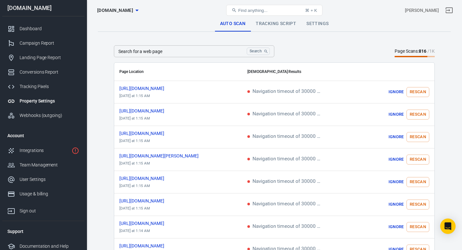
click at [278, 24] on link "Tracking Script" at bounding box center [276, 23] width 51 height 15
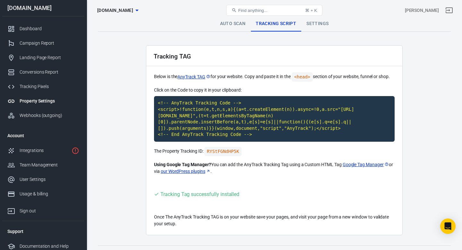
click at [322, 23] on link "Settings" at bounding box center [317, 23] width 32 height 15
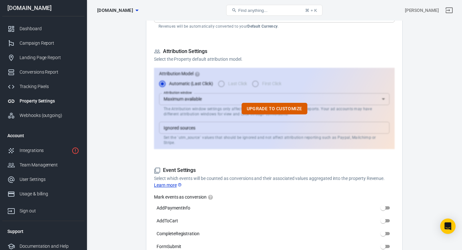
scroll to position [162, 0]
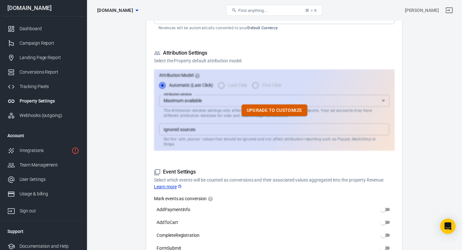
click at [284, 109] on button "Upgrade to customize" at bounding box center [275, 110] width 66 height 12
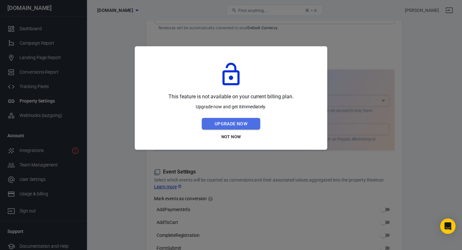
click at [239, 120] on button "Upgrade Now" at bounding box center [231, 124] width 58 height 12
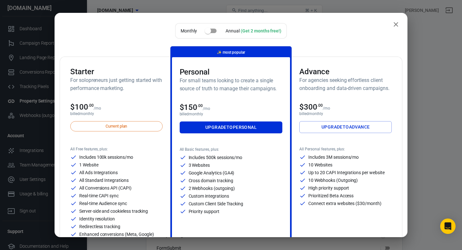
click at [200, 181] on p "Cross domain tracking" at bounding box center [211, 180] width 45 height 4
click at [202, 196] on p "Custom integrations" at bounding box center [209, 195] width 40 height 4
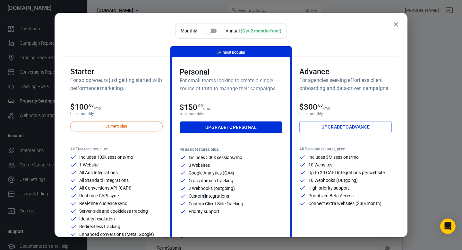
click at [202, 196] on p "Custom integrations" at bounding box center [209, 195] width 40 height 4
click at [225, 195] on p "Custom integrations" at bounding box center [209, 195] width 40 height 4
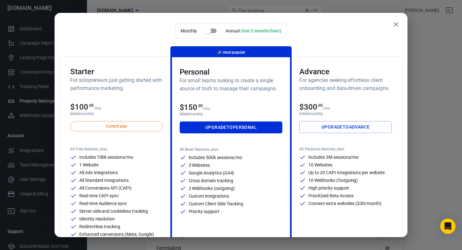
click at [225, 195] on p "Custom integrations" at bounding box center [209, 195] width 40 height 4
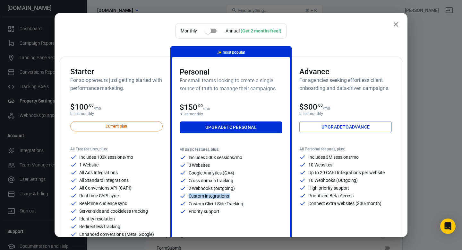
click at [233, 205] on p "Custom Client Side Tracking" at bounding box center [216, 203] width 55 height 4
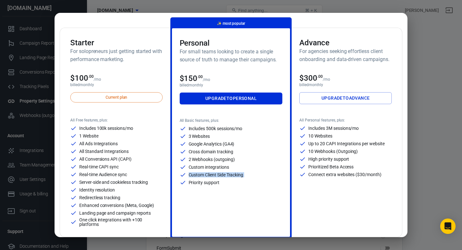
scroll to position [25, 0]
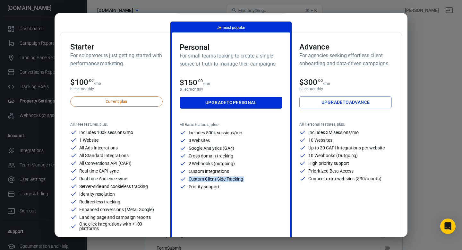
click at [422, 36] on div "Monthly Annual (Get 2 months free!) Starter For solopreneurs just getting start…" at bounding box center [231, 125] width 462 height 250
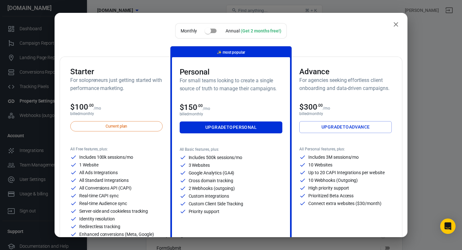
click at [396, 25] on icon "close" at bounding box center [396, 25] width 8 height 8
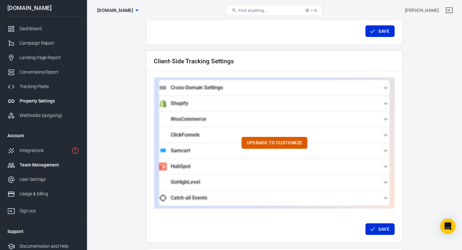
scroll to position [526, 0]
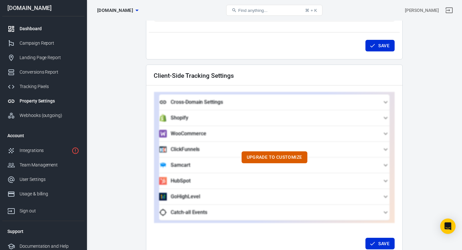
click at [37, 30] on div "Dashboard" at bounding box center [50, 28] width 60 height 7
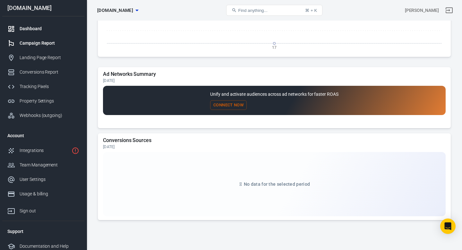
click at [41, 43] on div "Campaign Report" at bounding box center [50, 43] width 60 height 7
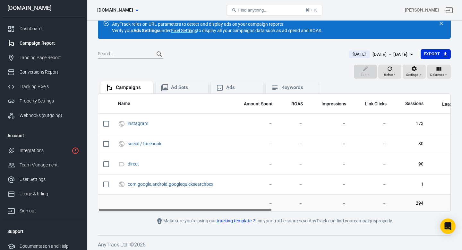
scroll to position [21, 0]
